Goal: Navigation & Orientation: Find specific page/section

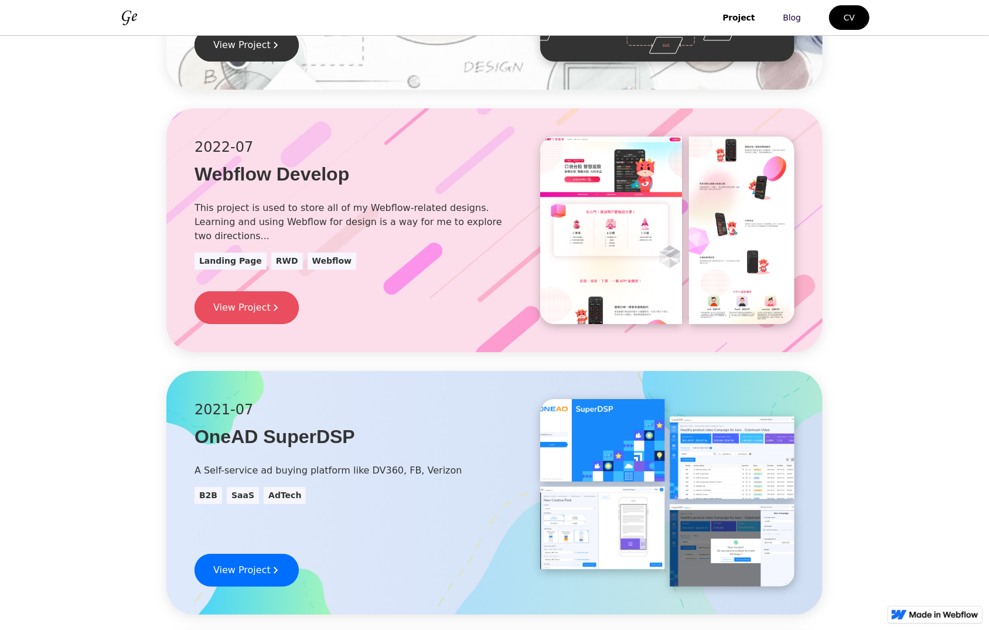
scroll to position [937, 0]
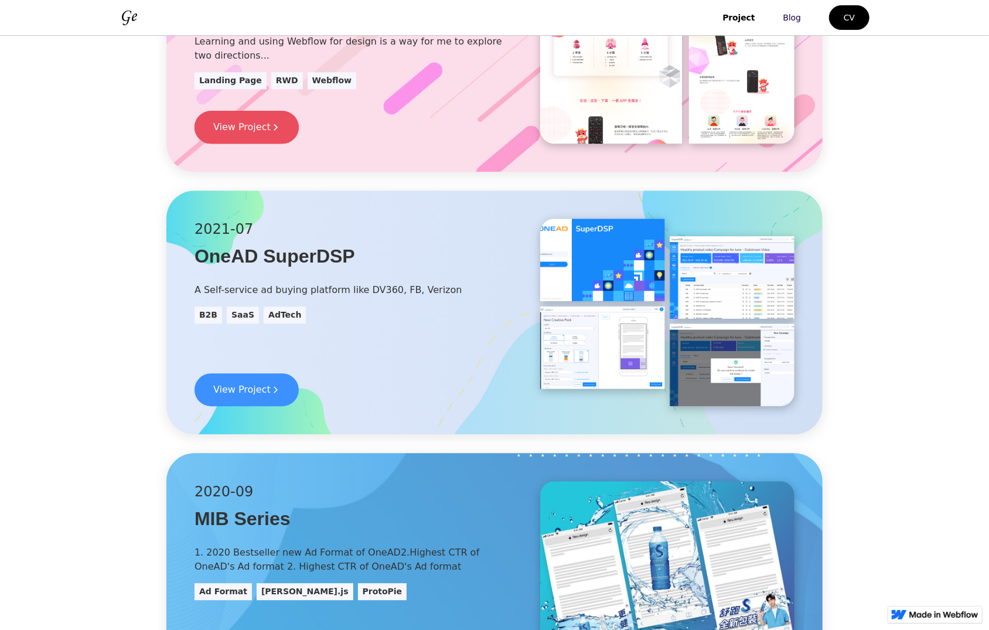
click at [256, 403] on link "View Project" at bounding box center [247, 390] width 104 height 33
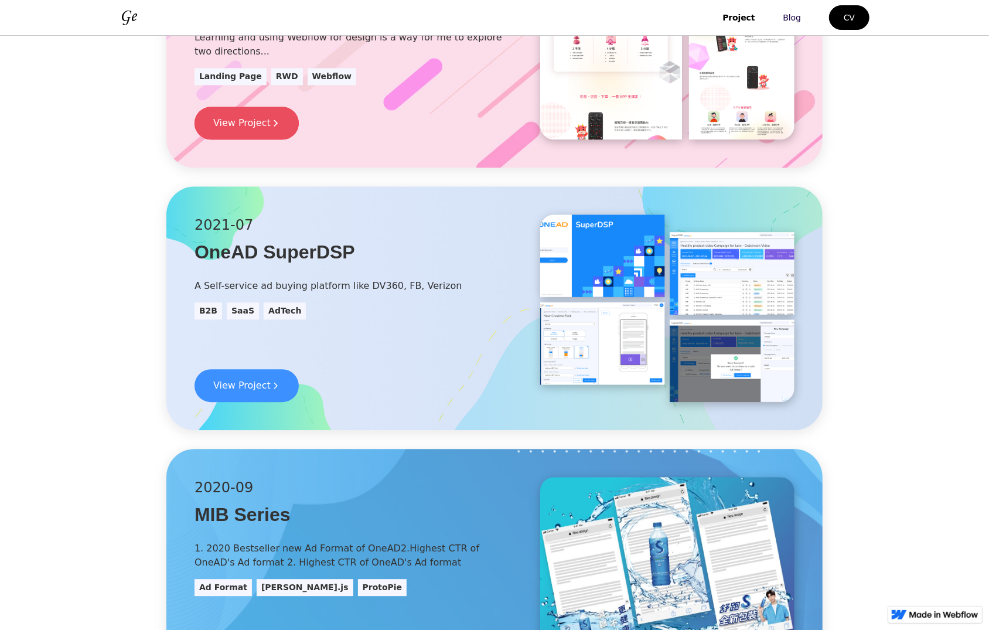
click at [256, 386] on div "View Project" at bounding box center [241, 386] width 57 height 14
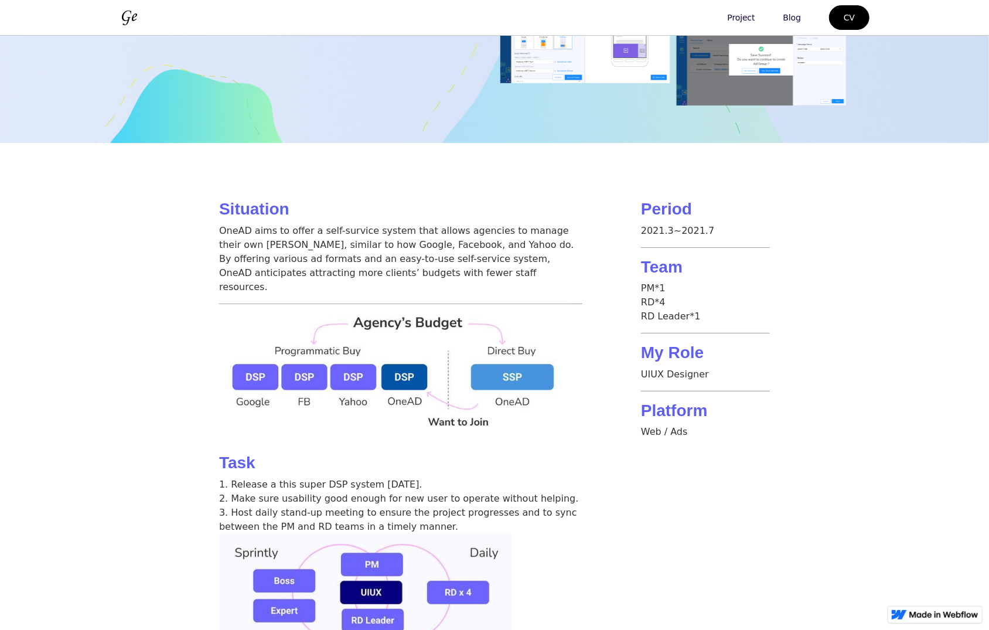
scroll to position [468, 0]
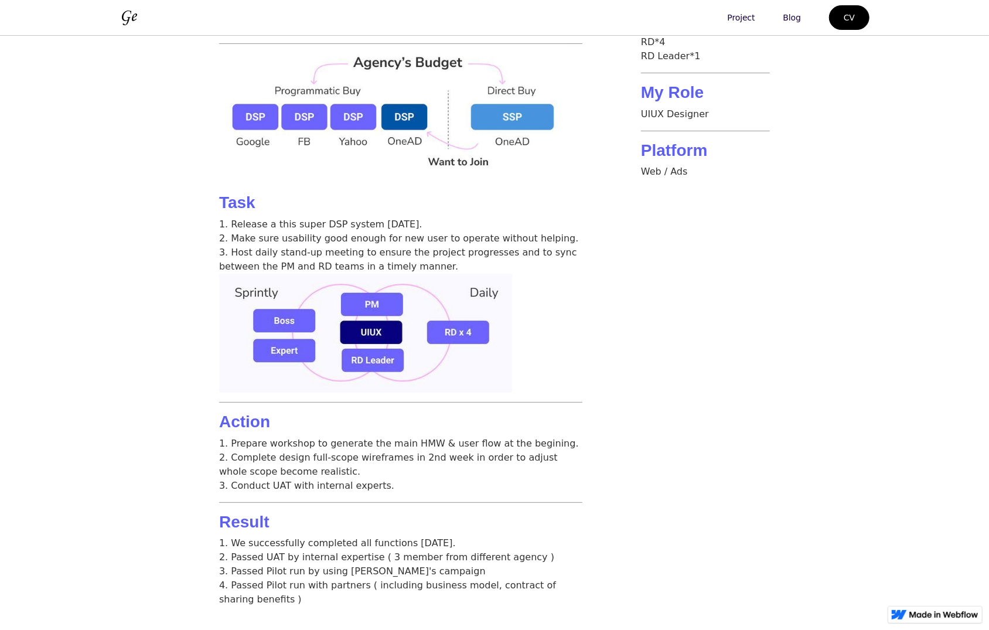
click at [575, 249] on p "1. Release a this super DSP system [DATE]. 2. Make sure usability good enough f…" at bounding box center [400, 245] width 363 height 56
